Goal: Navigation & Orientation: Understand site structure

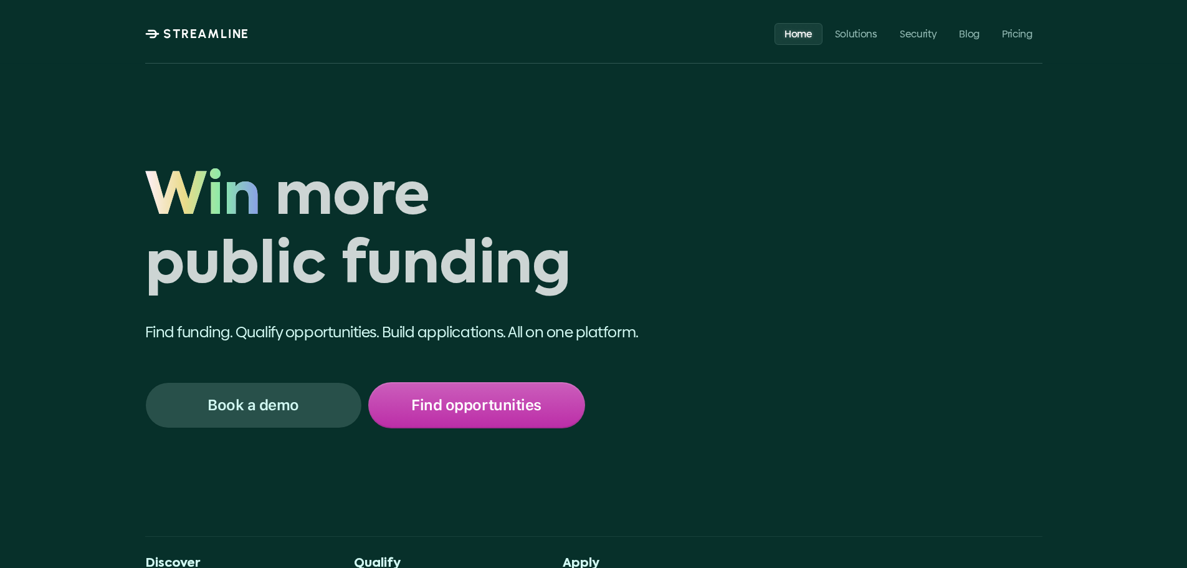
click at [677, 167] on h1 "Win more public funding" at bounding box center [430, 233] width 570 height 138
click at [1019, 25] on link "Pricing" at bounding box center [1017, 33] width 50 height 22
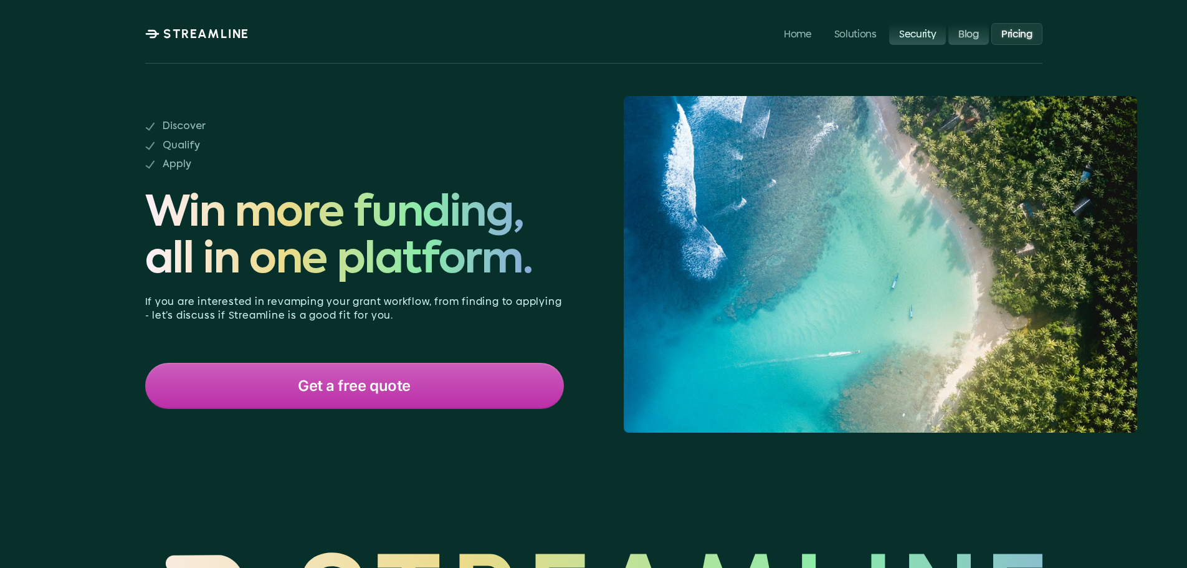
click at [915, 42] on link "Security" at bounding box center [917, 33] width 57 height 22
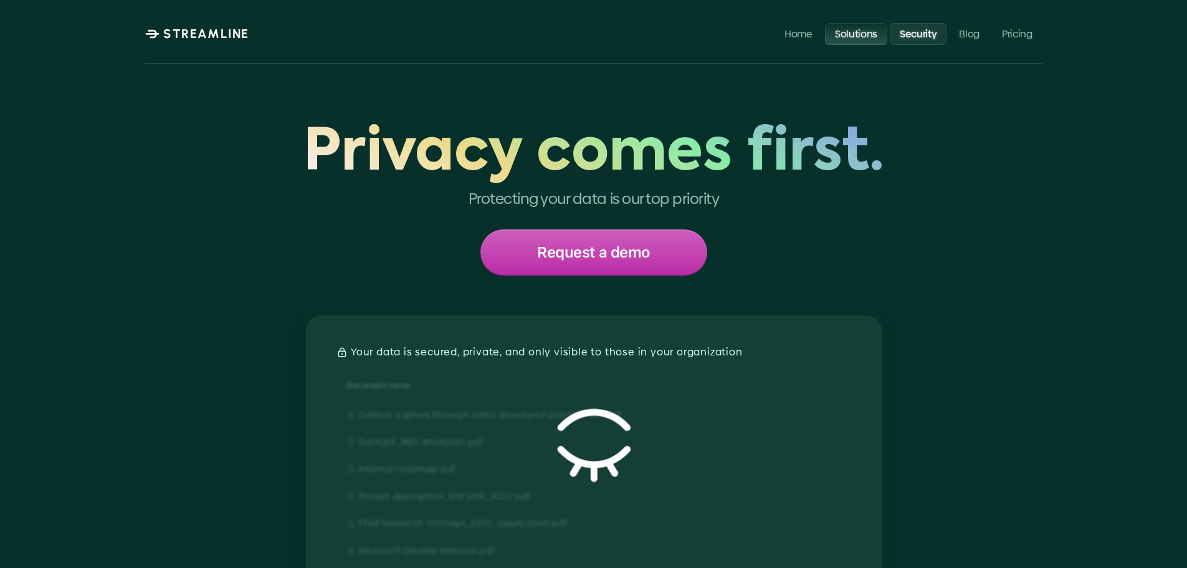
click at [860, 35] on p "Solutions" at bounding box center [855, 33] width 42 height 12
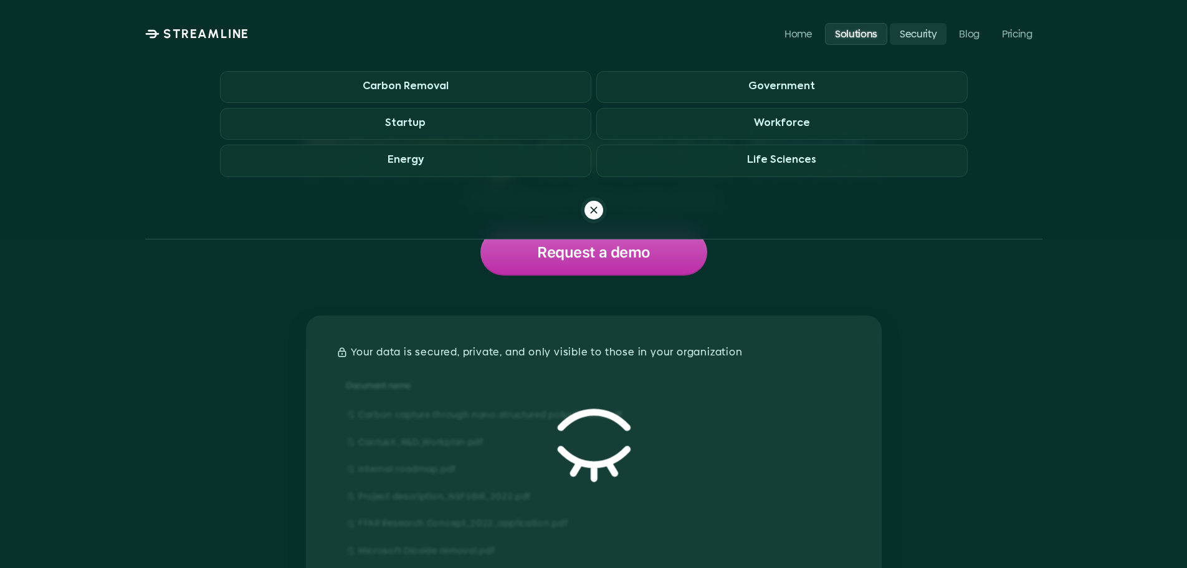
click at [865, 35] on p "Solutions" at bounding box center [855, 33] width 42 height 12
